Goal: Communication & Community: Answer question/provide support

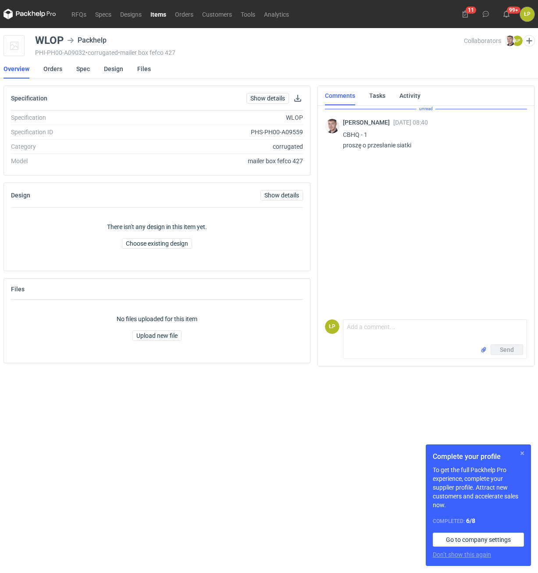
click at [523, 449] on button "button" at bounding box center [522, 453] width 11 height 11
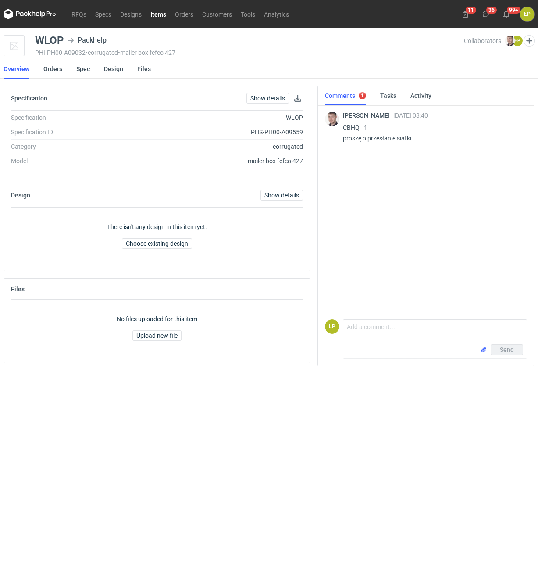
click at [354, 129] on p "CBHQ - 1 proszę o przesłanie siatki" at bounding box center [431, 132] width 177 height 21
copy p "CBHQ"
click at [51, 44] on div "WLOP" at bounding box center [49, 40] width 29 height 11
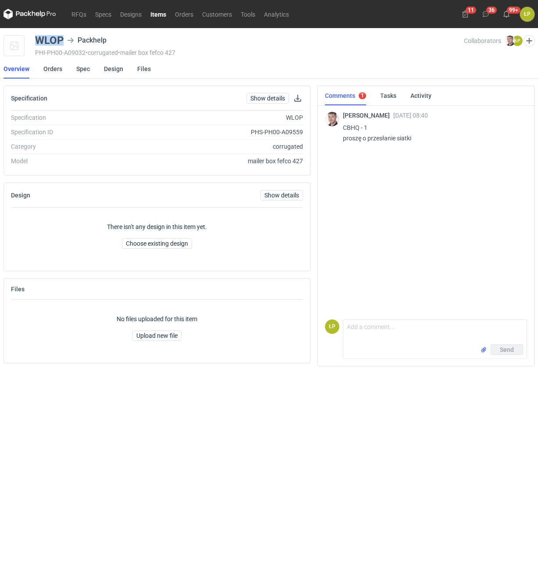
copy div "WLOP"
click at [307, 95] on div "Specification Show details" at bounding box center [157, 98] width 306 height 25
click at [297, 97] on button "button" at bounding box center [298, 98] width 11 height 11
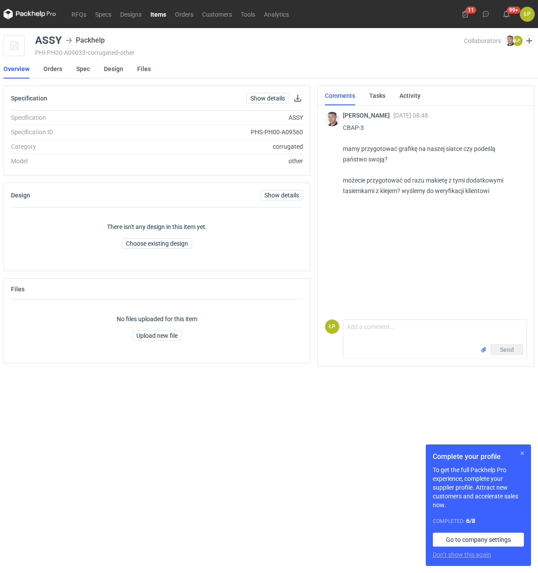
click at [522, 451] on button "button" at bounding box center [522, 453] width 11 height 11
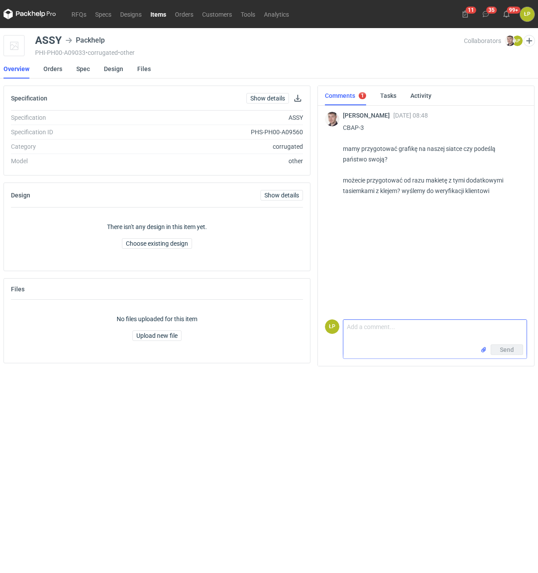
click at [435, 325] on textarea "Comment message" at bounding box center [434, 332] width 183 height 25
click at [442, 329] on textarea "Poproszę o przygotowanie. Mamy grafika na urlopie." at bounding box center [434, 332] width 183 height 25
click at [442, 330] on textarea "Poproszę o przygotowanie. Mamy grafika na urlopie." at bounding box center [434, 332] width 183 height 25
type textarea "Poproszę o przygotowanie. Mamy grafika na urlopie."
click at [527, 354] on form "Comment message Poproszę o przygotowanie. Mamy grafika na urlopie. Send" at bounding box center [435, 338] width 184 height 39
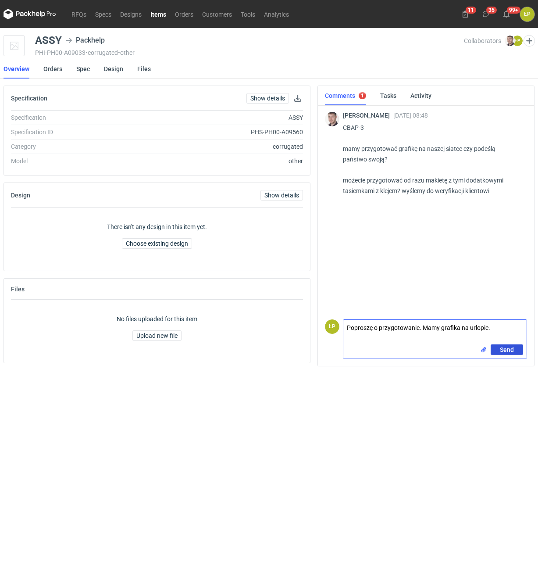
click at [512, 350] on span "Send" at bounding box center [507, 350] width 14 height 6
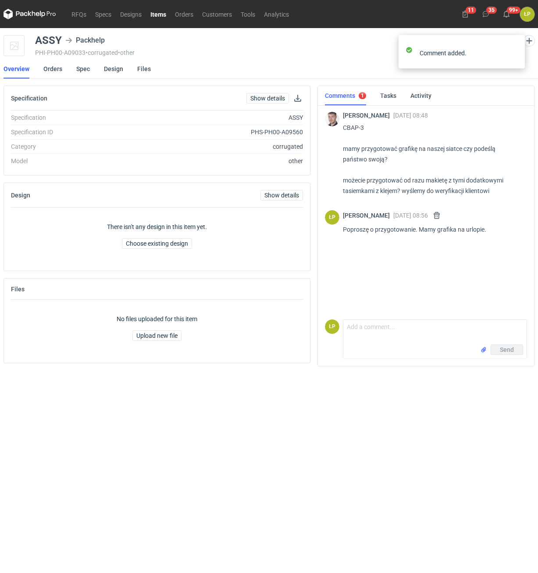
click at [483, 396] on main "ASSY Packhelp PHI-PH00-A09033 • corrugated • other Collaborators [PERSON_NAME] …" at bounding box center [269, 300] width 538 height 545
